Goal: Information Seeking & Learning: Check status

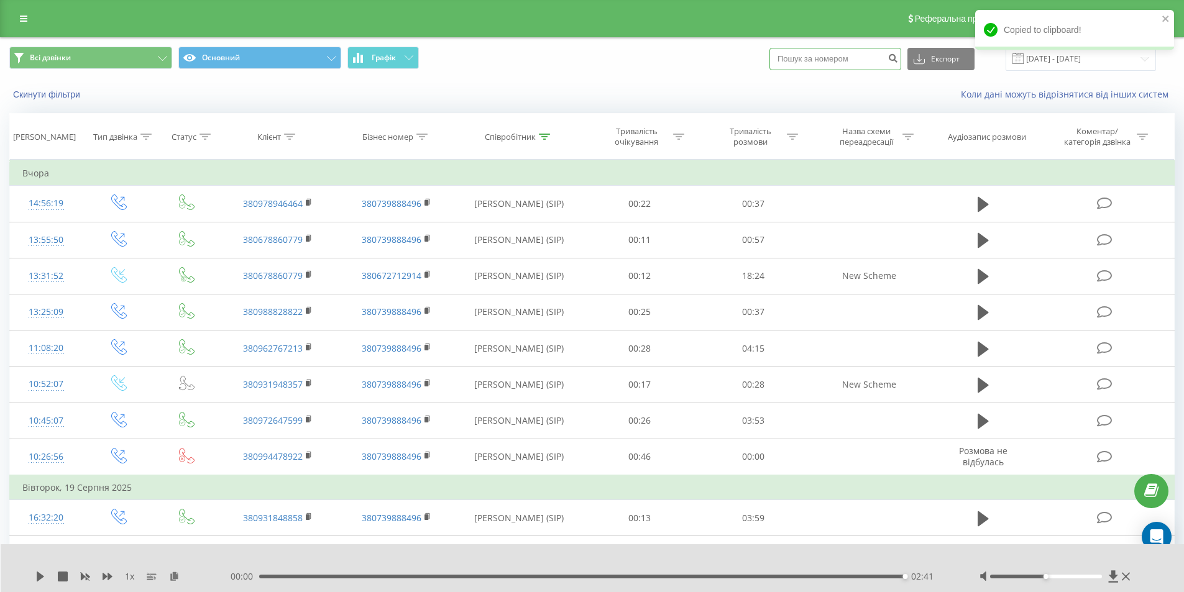
click at [835, 58] on input at bounding box center [836, 59] width 132 height 22
click at [837, 56] on input at bounding box center [836, 59] width 132 height 22
paste input "380674426226"
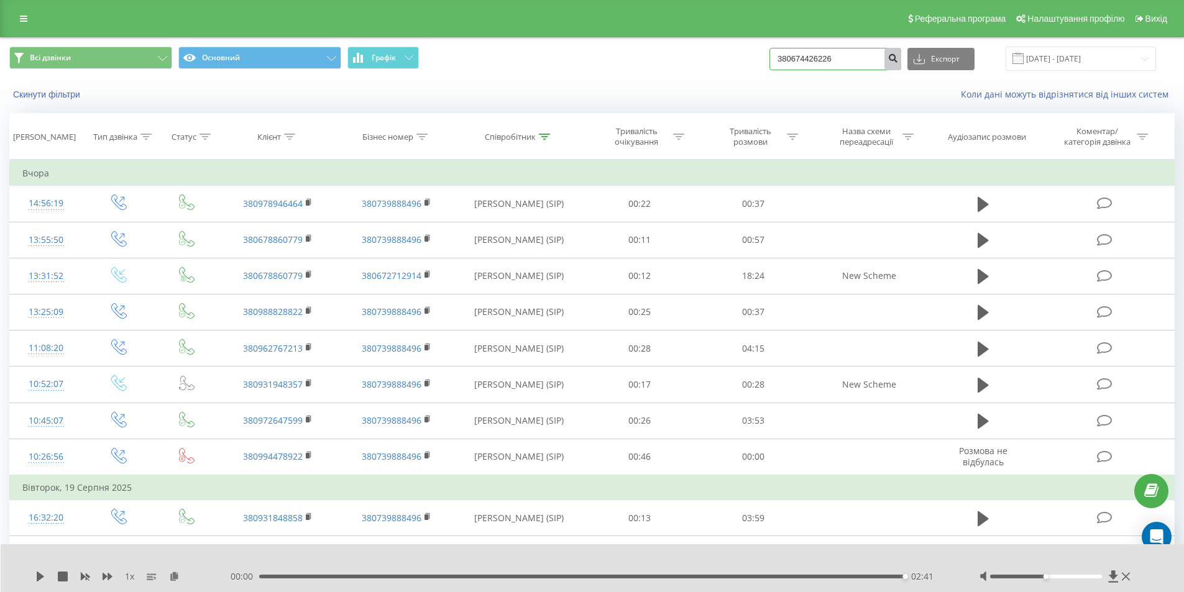
type input "380674426226"
click at [898, 58] on icon "submit" at bounding box center [893, 56] width 11 height 7
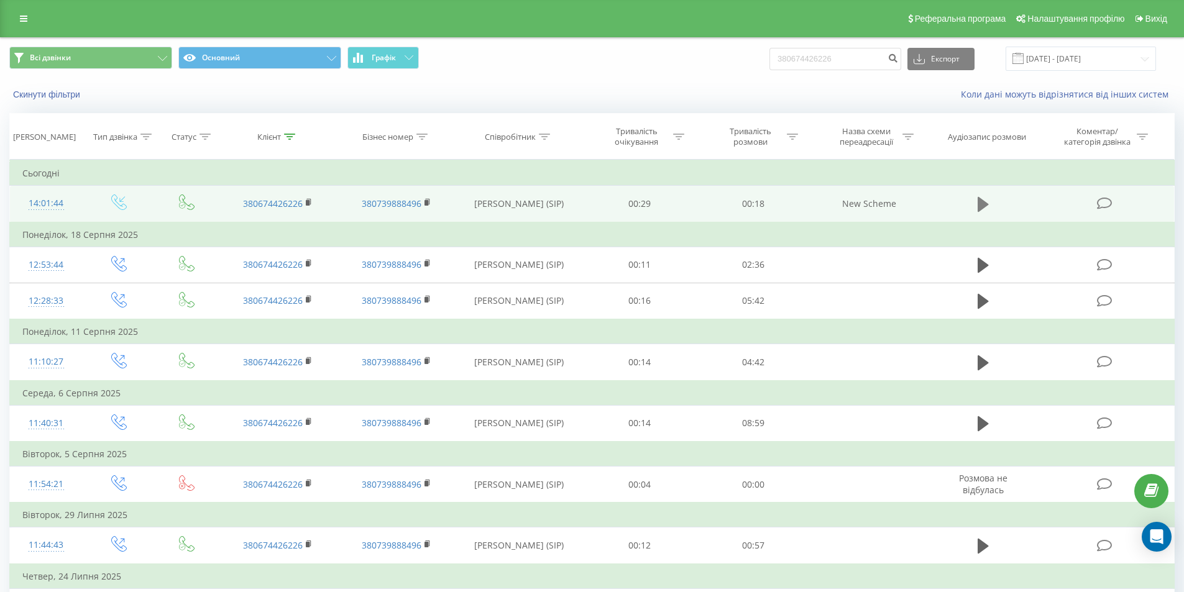
click at [976, 201] on button at bounding box center [983, 204] width 19 height 19
